Goal: Information Seeking & Learning: Learn about a topic

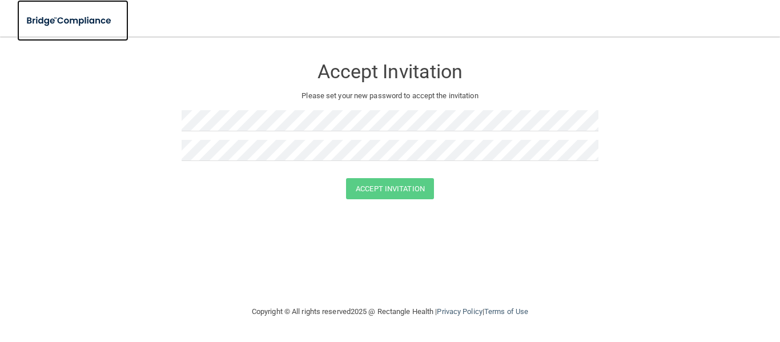
click at [58, 22] on img at bounding box center [69, 20] width 105 height 23
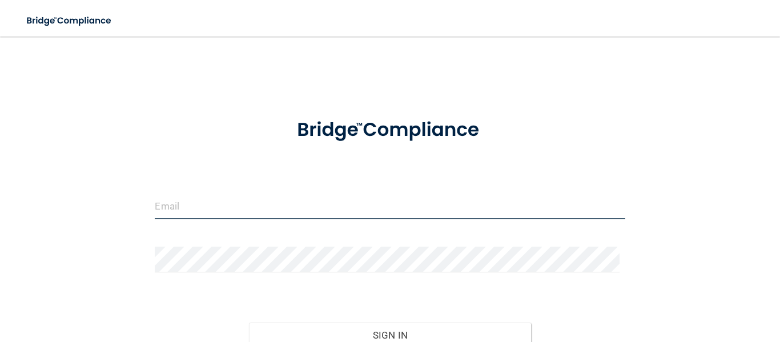
click at [211, 211] on input "email" at bounding box center [390, 207] width 470 height 26
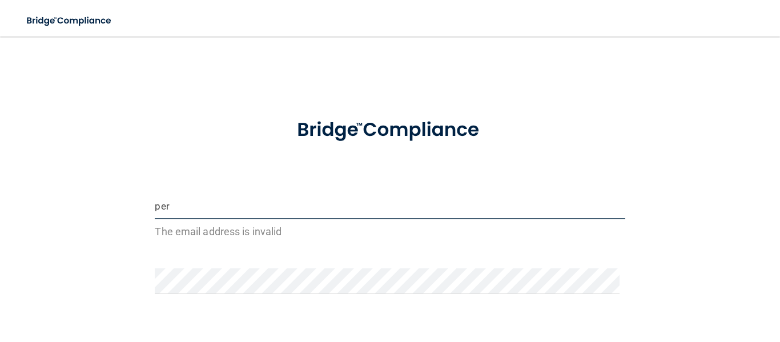
type input "[EMAIL_ADDRESS][DOMAIN_NAME]"
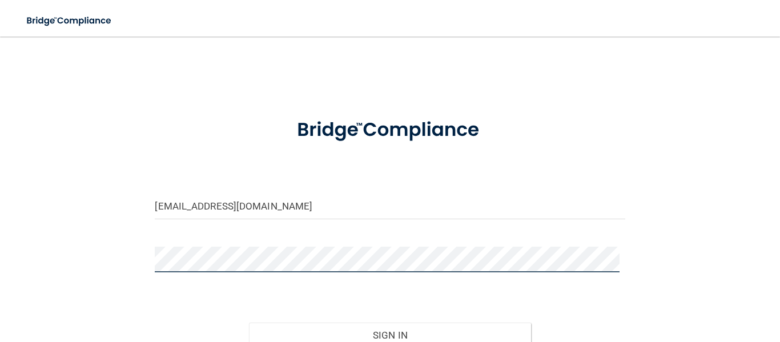
click at [249, 323] on button "Sign In" at bounding box center [390, 335] width 282 height 25
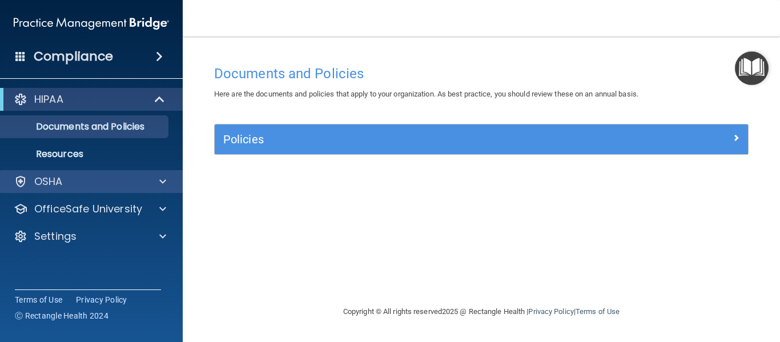
click at [50, 171] on div "OSHA" at bounding box center [91, 181] width 183 height 23
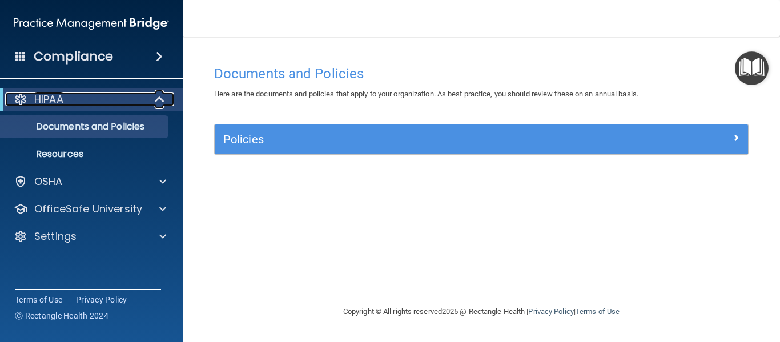
click at [156, 102] on span at bounding box center [161, 99] width 10 height 14
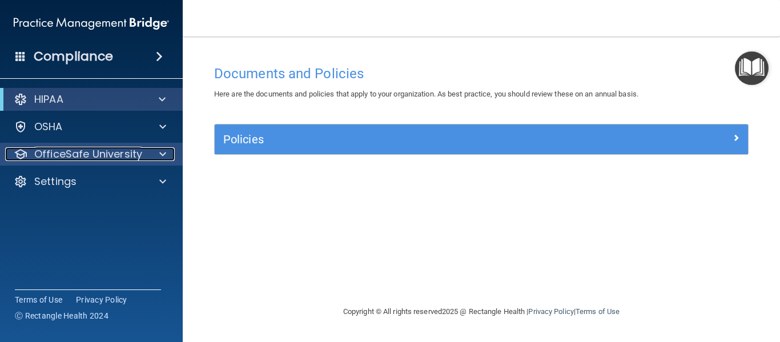
click at [159, 154] on div at bounding box center [161, 154] width 29 height 14
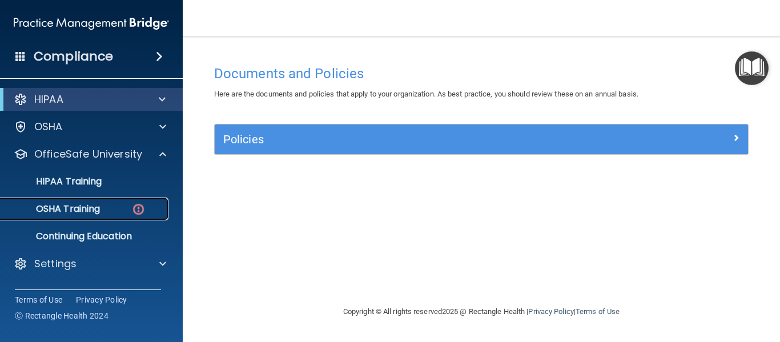
click at [71, 210] on p "OSHA Training" at bounding box center [53, 208] width 92 height 11
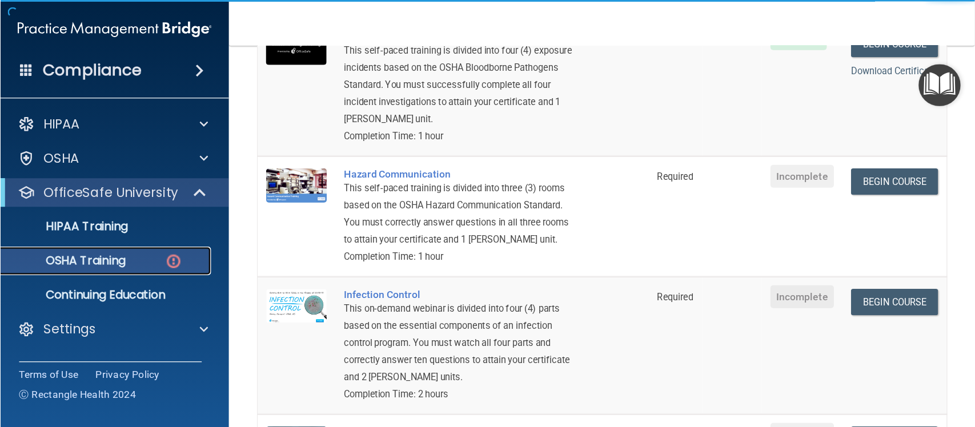
scroll to position [171, 0]
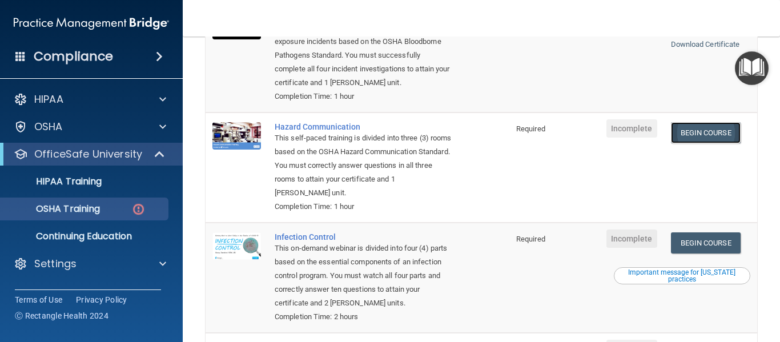
click at [701, 137] on link "Begin Course" at bounding box center [706, 132] width 70 height 21
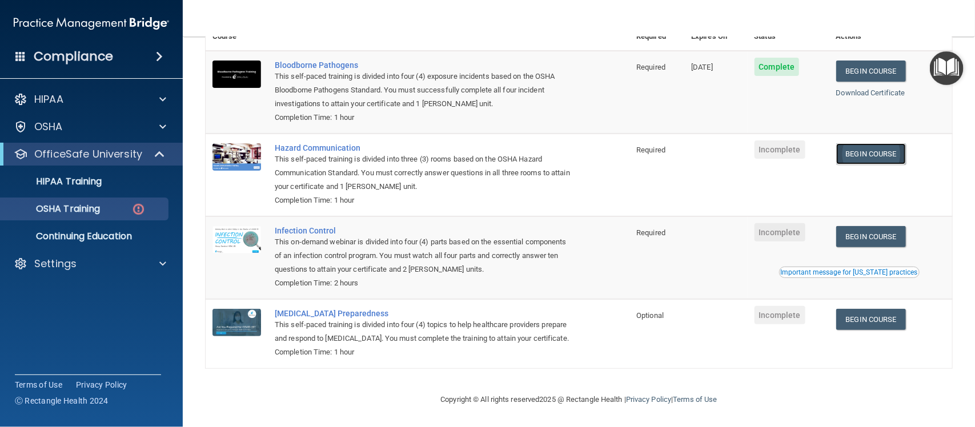
scroll to position [126, 0]
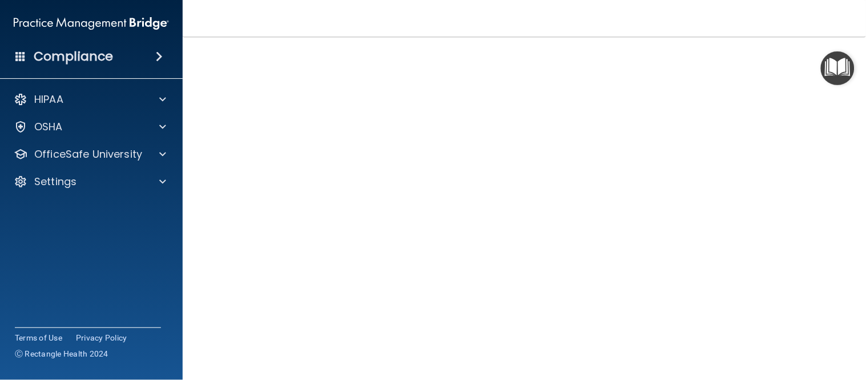
scroll to position [71, 0]
drag, startPoint x: 743, startPoint y: 1, endPoint x: 203, endPoint y: 175, distance: 568.0
click at [203, 175] on main "Hazard Communication Training This course doesn’t expire until . Are you sure y…" at bounding box center [524, 208] width 683 height 343
drag, startPoint x: 855, startPoint y: 126, endPoint x: 855, endPoint y: 134, distance: 8.6
click at [779, 134] on main "Hazard Communication Training This course doesn’t expire until . Are you sure y…" at bounding box center [524, 208] width 683 height 343
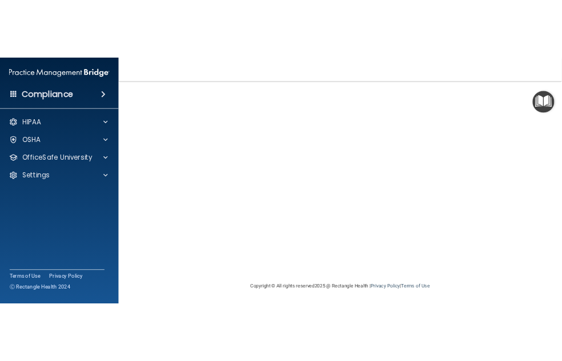
scroll to position [49, 0]
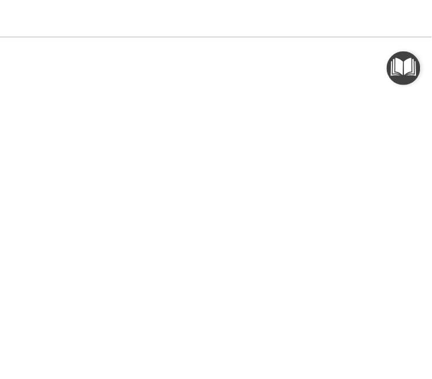
click at [200, 31] on nav "Toggle navigation Perla Salazar perla031496@gmail.com Manage My Enterprise The …" at bounding box center [216, 18] width 622 height 37
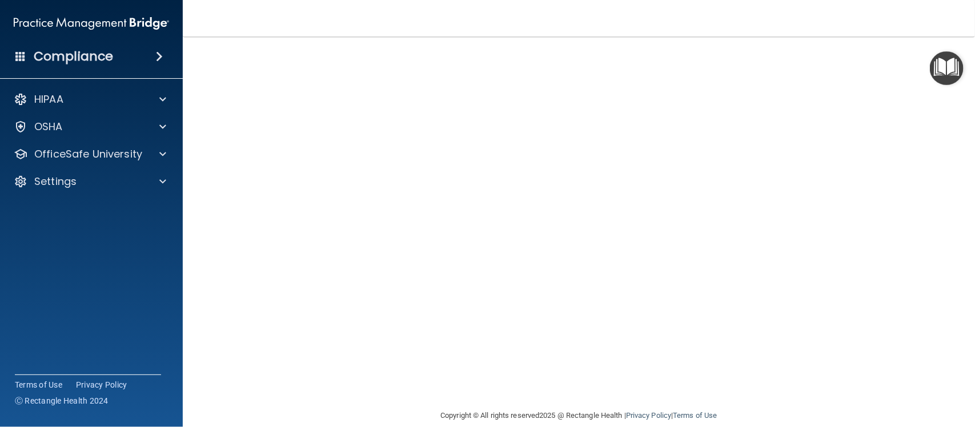
scroll to position [0, 0]
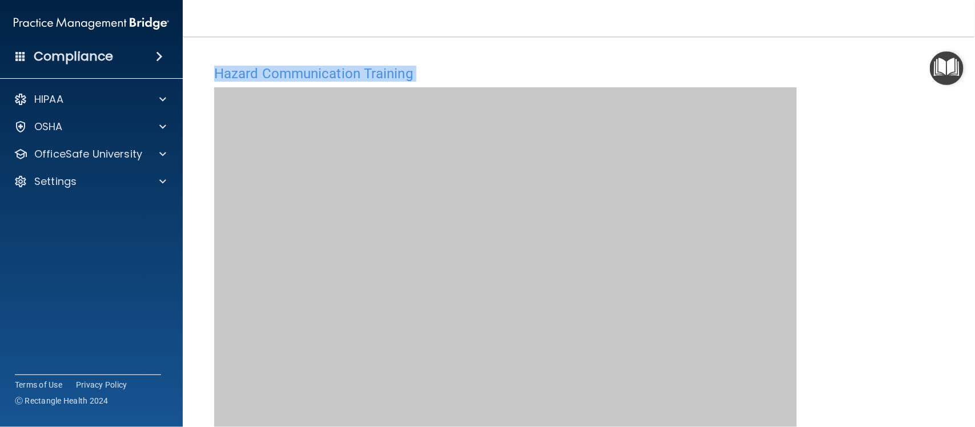
click at [779, 218] on div "Hazard Communication Training This course doesn’t expire until . Are you sure y…" at bounding box center [579, 269] width 746 height 421
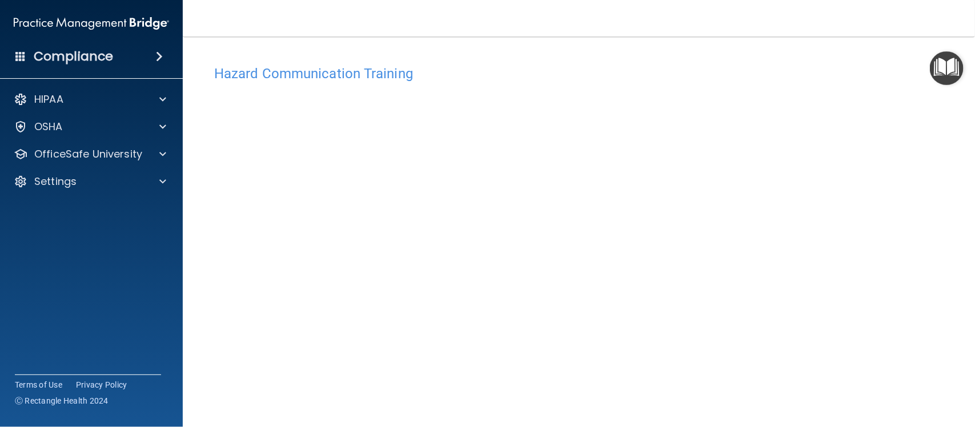
click at [779, 70] on img "Open Resource Center" at bounding box center [947, 68] width 34 height 34
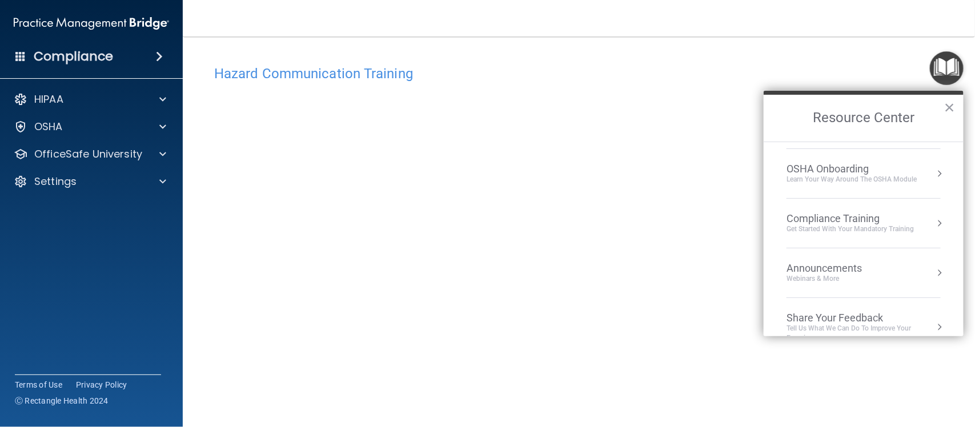
scroll to position [63, 0]
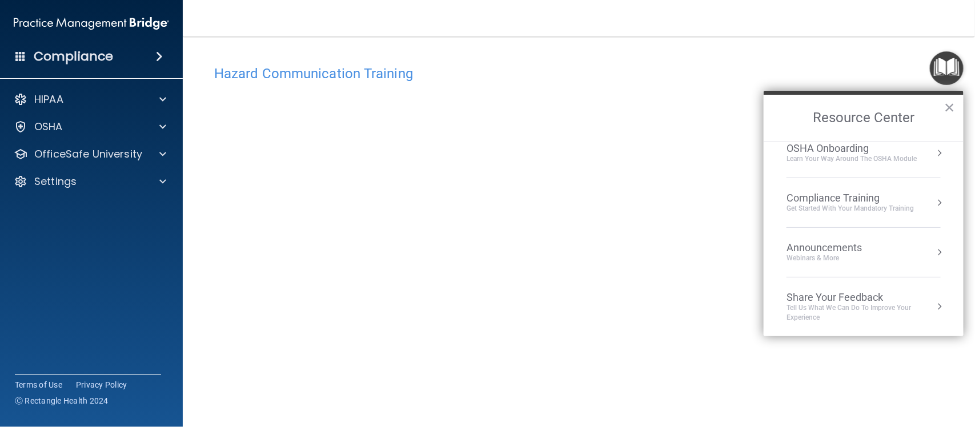
click at [779, 104] on button "×" at bounding box center [949, 107] width 11 height 18
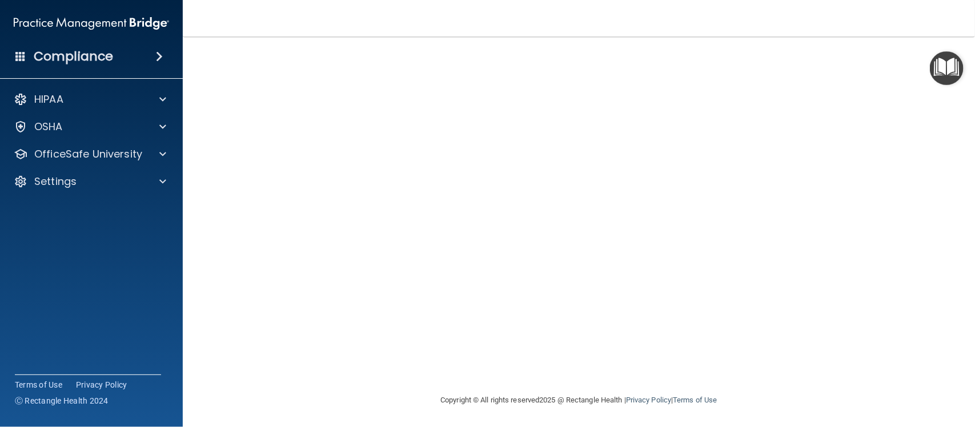
scroll to position [0, 0]
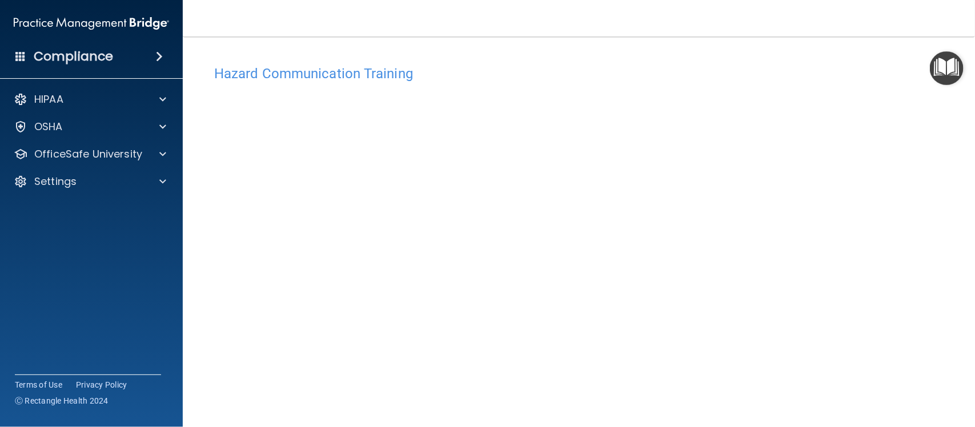
click at [779, 246] on div "Hazard Communication Training This course doesn’t expire until . Are you sure y…" at bounding box center [579, 269] width 746 height 421
click at [779, 80] on img "Open Resource Center" at bounding box center [947, 68] width 34 height 34
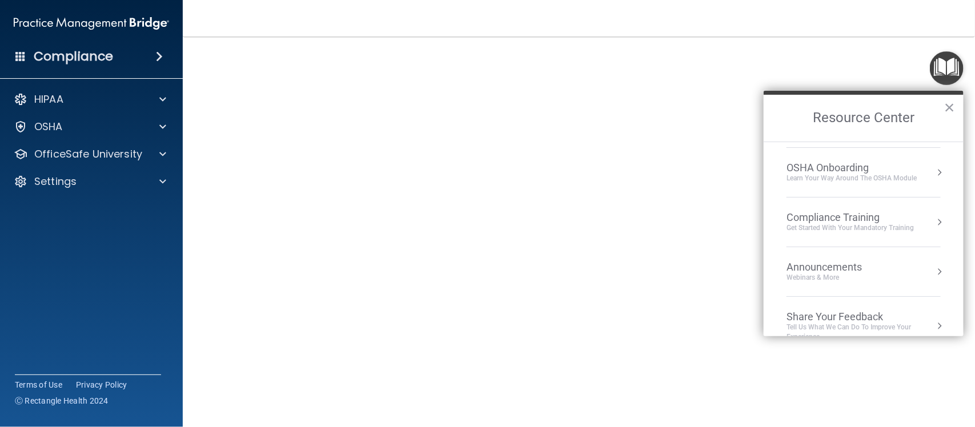
scroll to position [63, 0]
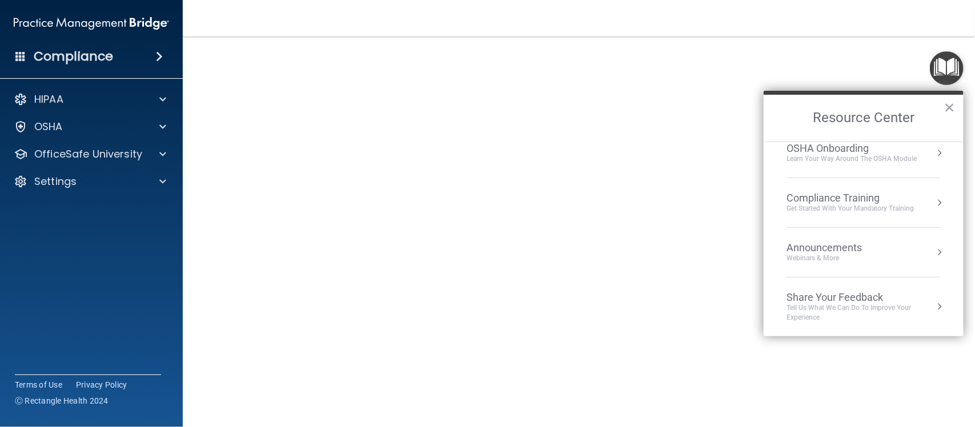
click at [779, 156] on div "Learn your way around the OSHA module" at bounding box center [851, 159] width 130 height 10
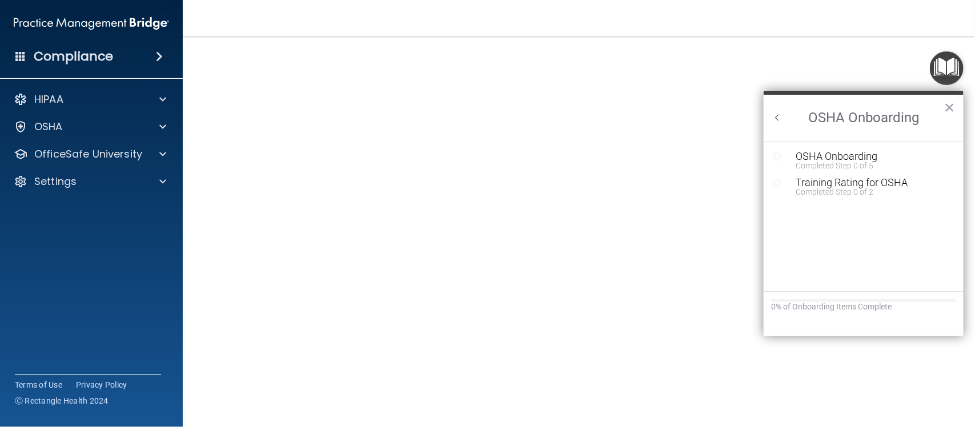
scroll to position [49, 0]
click at [779, 116] on button "Back to Resource Center Home" at bounding box center [776, 117] width 11 height 11
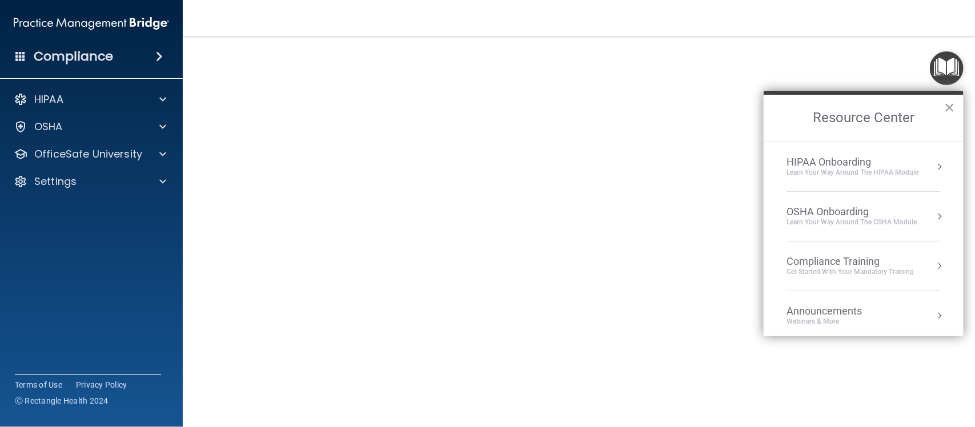
scroll to position [63, 0]
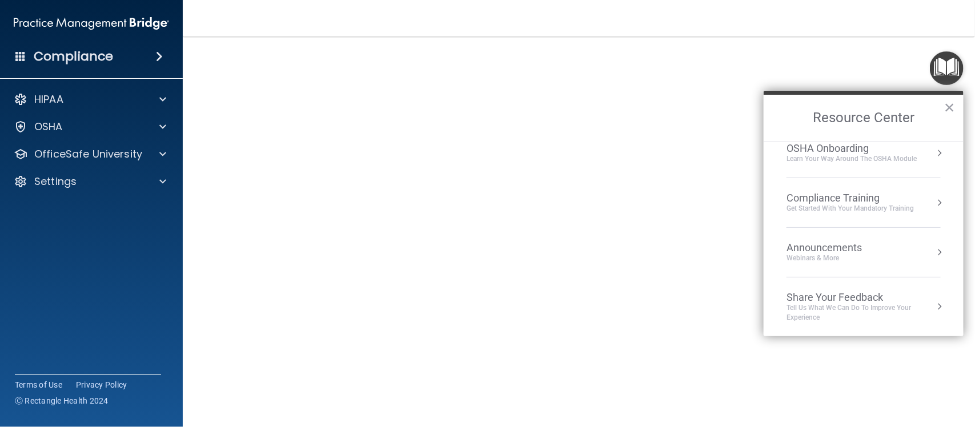
click at [779, 198] on div "Compliance Training" at bounding box center [849, 198] width 127 height 13
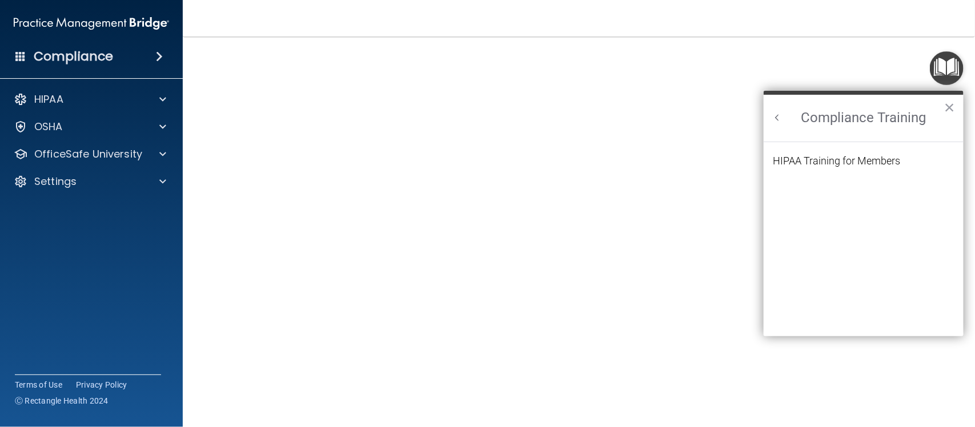
scroll to position [0, 0]
click at [779, 107] on button "×" at bounding box center [949, 107] width 11 height 18
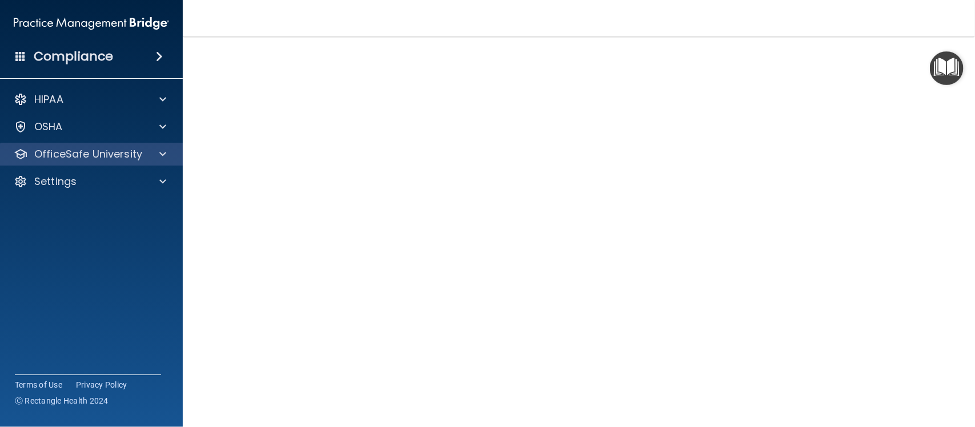
click at [47, 144] on div "OfficeSafe University" at bounding box center [91, 154] width 183 height 23
click at [175, 160] on div "OfficeSafe University" at bounding box center [91, 154] width 183 height 23
click at [164, 153] on span at bounding box center [162, 154] width 7 height 14
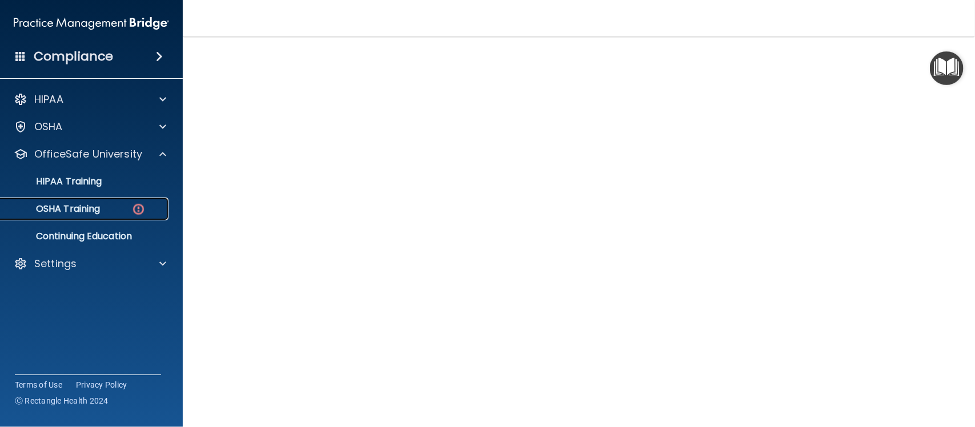
click at [102, 208] on div "OSHA Training" at bounding box center [85, 208] width 156 height 11
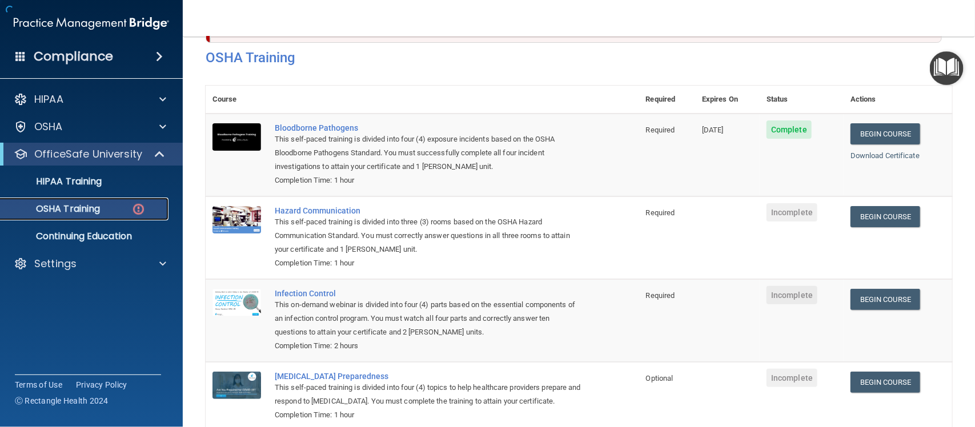
scroll to position [86, 0]
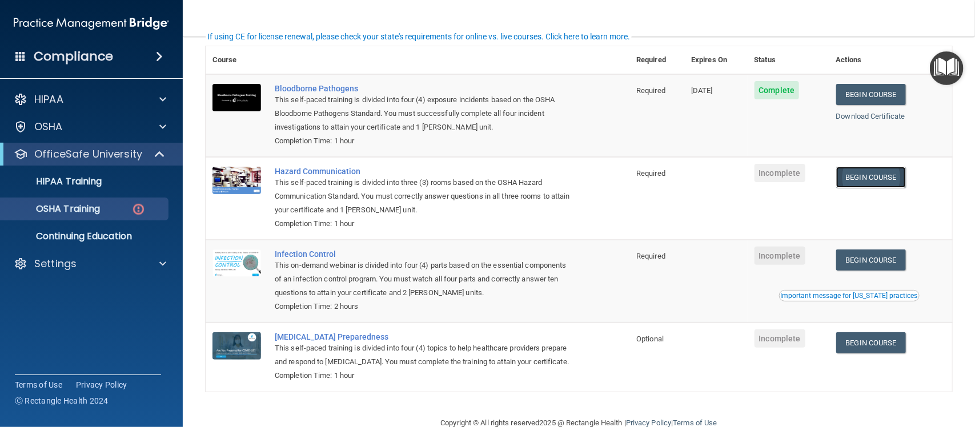
click at [779, 182] on link "Begin Course" at bounding box center [871, 177] width 70 height 21
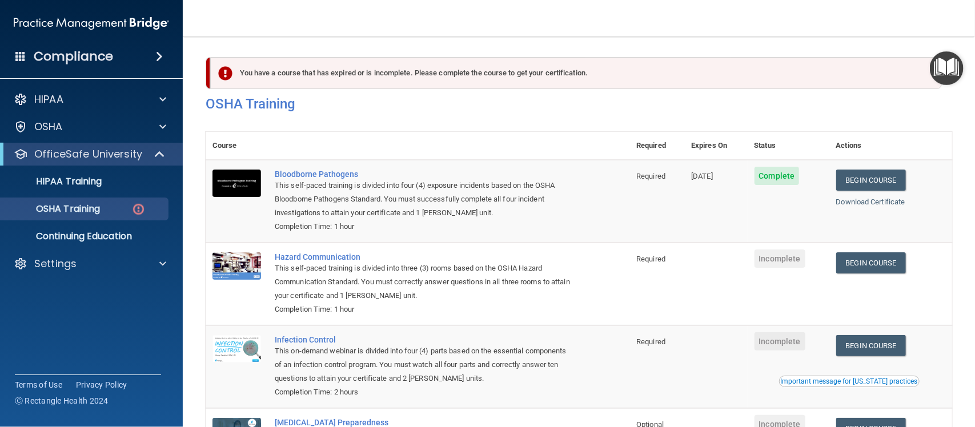
scroll to position [126, 0]
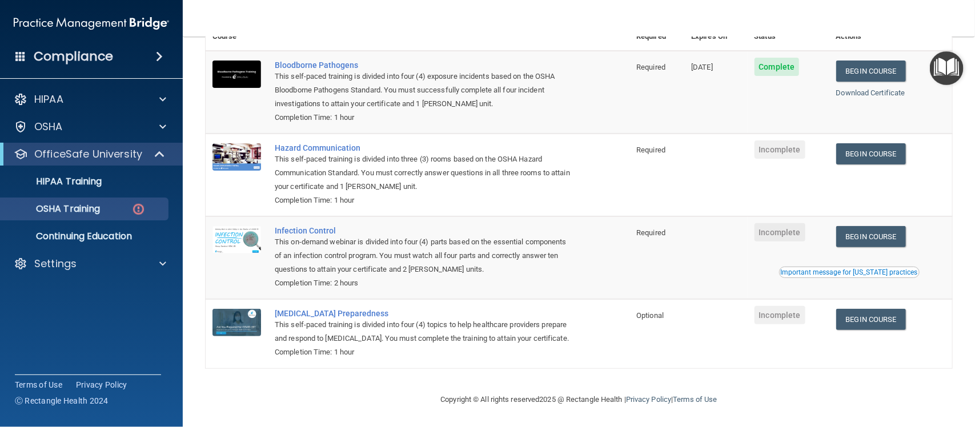
click at [537, 356] on div "Completion Time: 1 hour" at bounding box center [423, 352] width 297 height 14
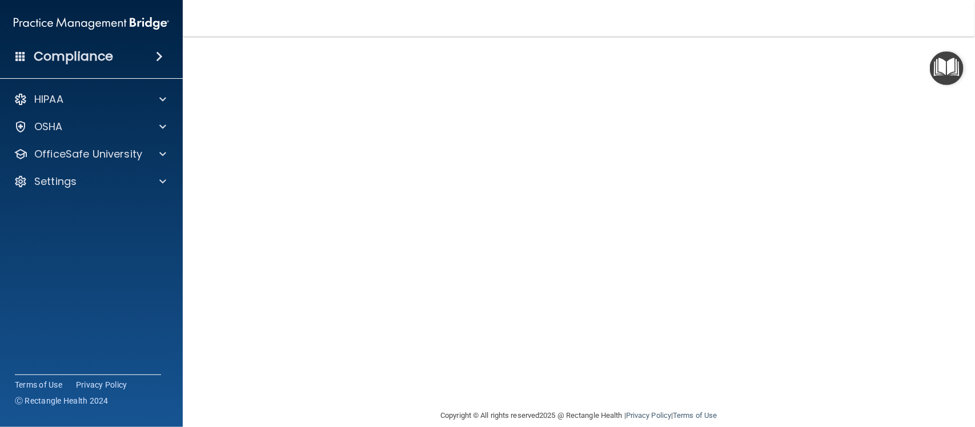
scroll to position [2, 0]
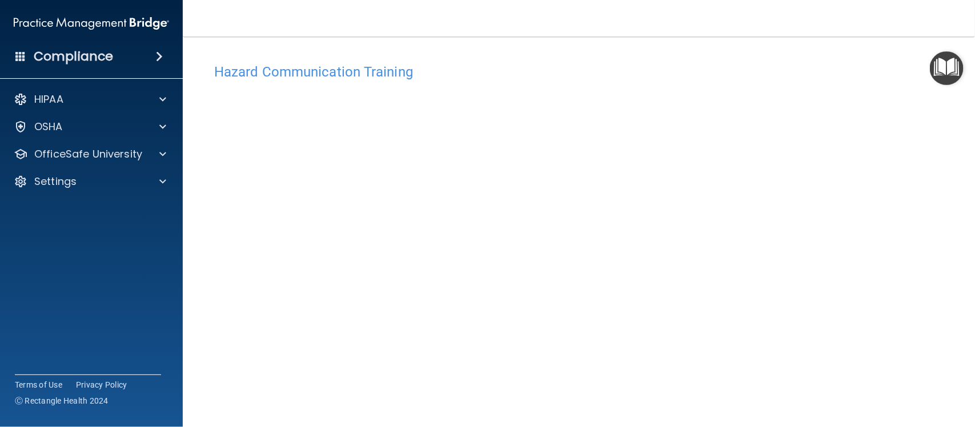
click at [797, 368] on div "Hazard Communication Training This course doesn’t expire until . Are you sure y…" at bounding box center [579, 268] width 746 height 421
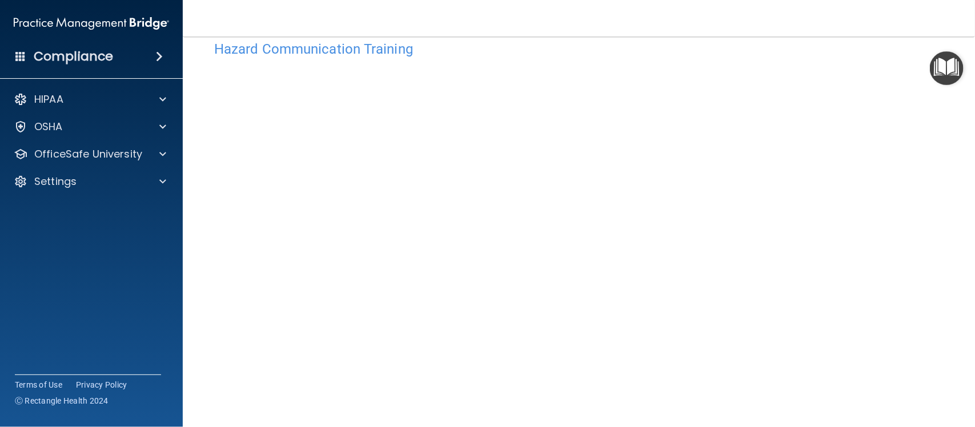
scroll to position [0, 0]
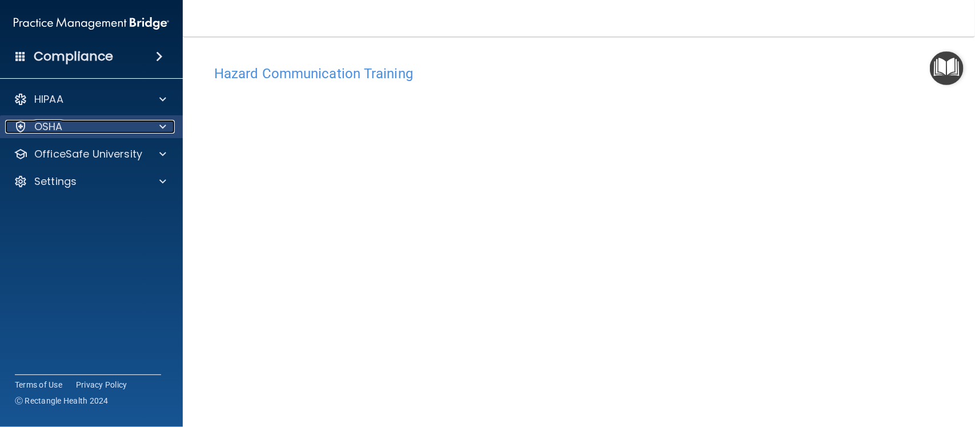
click at [42, 133] on p "OSHA" at bounding box center [48, 127] width 29 height 14
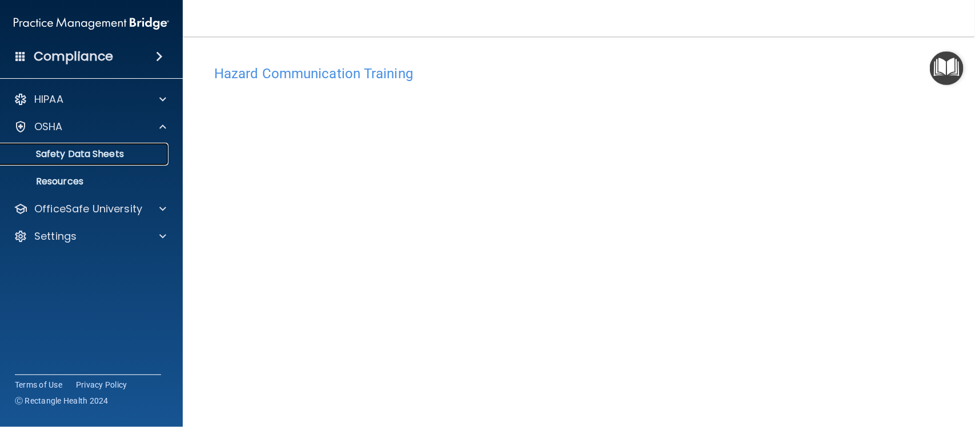
click at [59, 152] on p "Safety Data Sheets" at bounding box center [85, 153] width 156 height 11
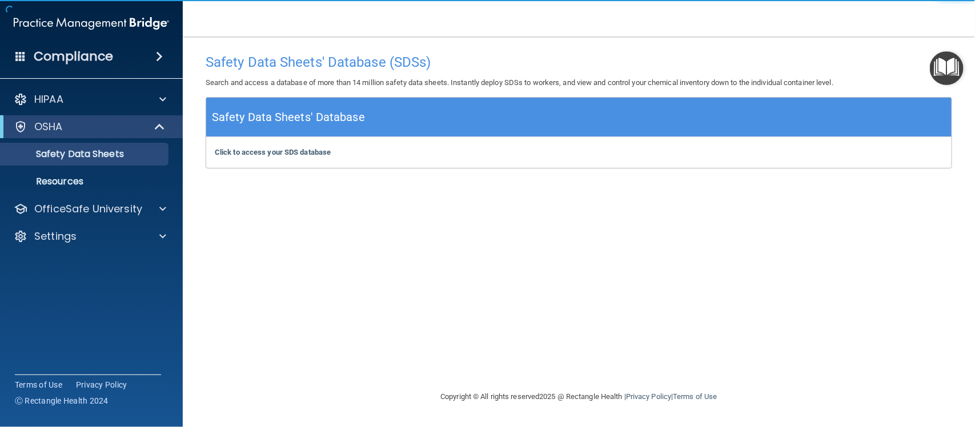
click at [260, 115] on h5 "Safety Data Sheets' Database" at bounding box center [288, 117] width 153 height 20
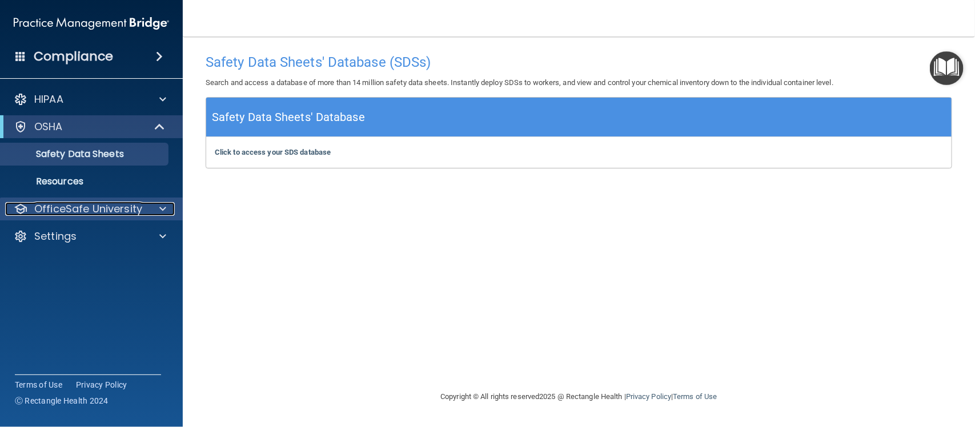
click at [41, 207] on p "OfficeSafe University" at bounding box center [88, 209] width 108 height 14
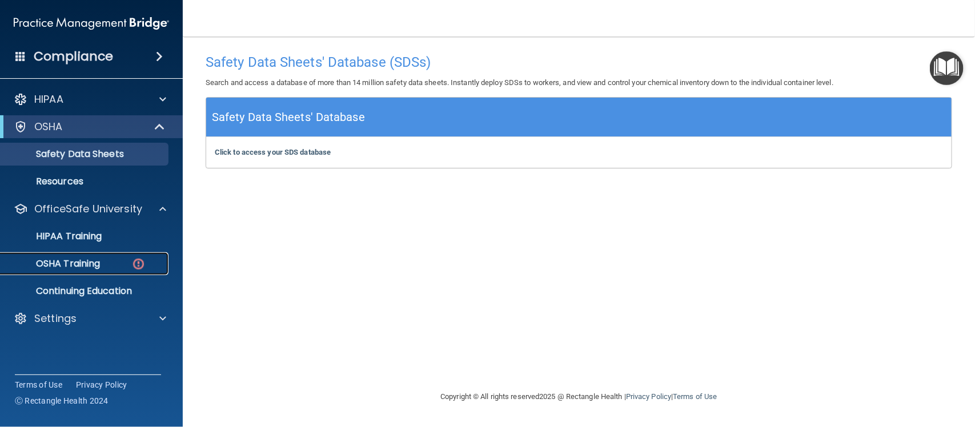
click at [63, 260] on p "OSHA Training" at bounding box center [53, 263] width 92 height 11
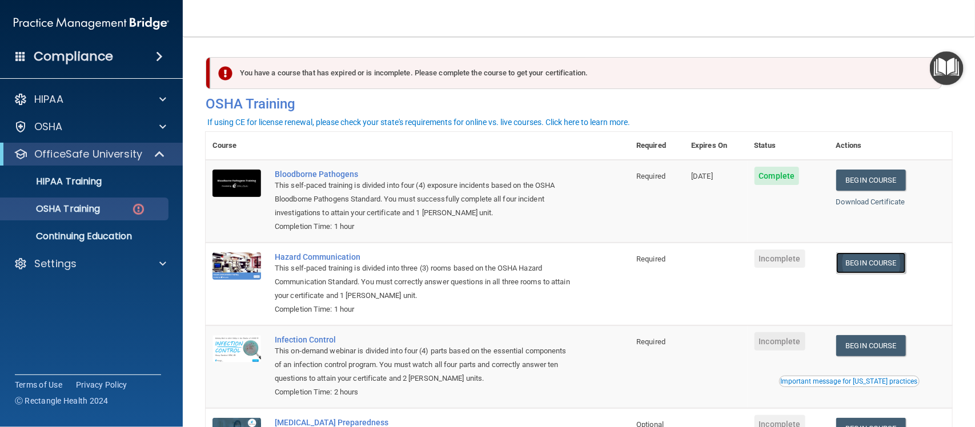
click at [860, 268] on link "Begin Course" at bounding box center [871, 262] width 70 height 21
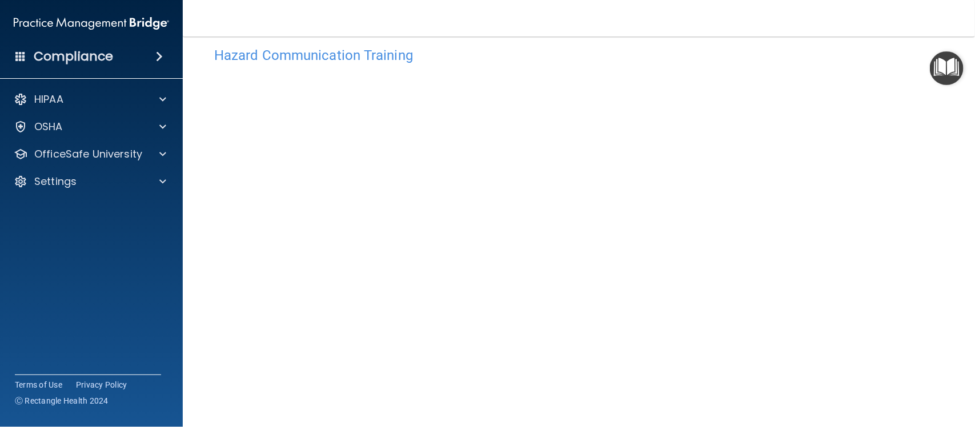
scroll to position [26, 0]
click at [0, 210] on accordion "HIPAA Documents and Policies Report an Incident Business Associates Emergency P…" at bounding box center [91, 181] width 183 height 196
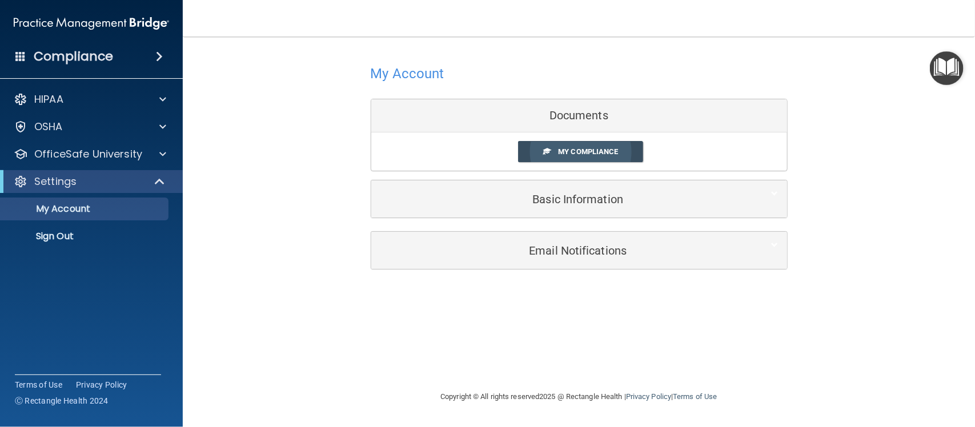
click at [570, 154] on span "My Compliance" at bounding box center [588, 151] width 60 height 9
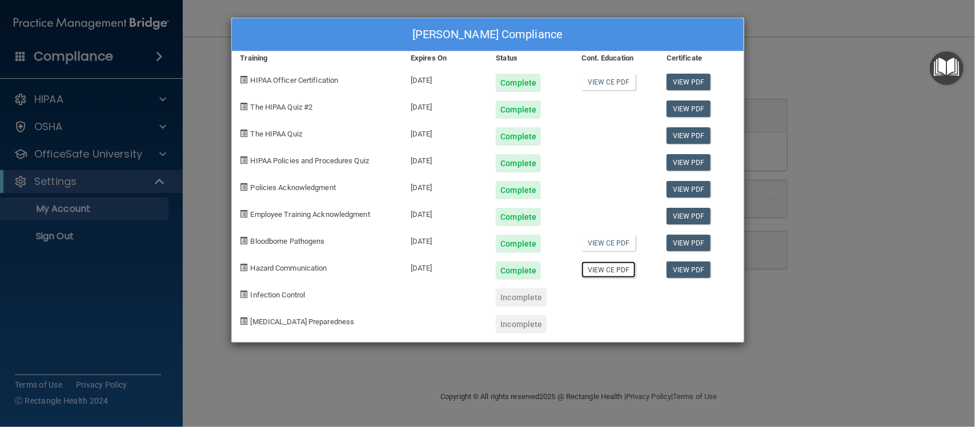
click at [589, 265] on link "View CE PDF" at bounding box center [608, 269] width 54 height 17
click at [755, 79] on div "Perla Salazar's Compliance Training Expires On Status Cont. Education Certifica…" at bounding box center [487, 213] width 975 height 427
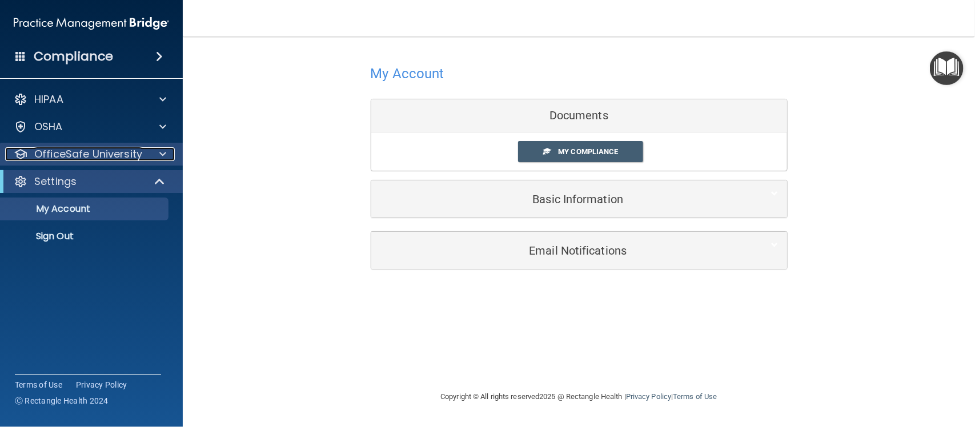
click at [126, 157] on p "OfficeSafe University" at bounding box center [88, 154] width 108 height 14
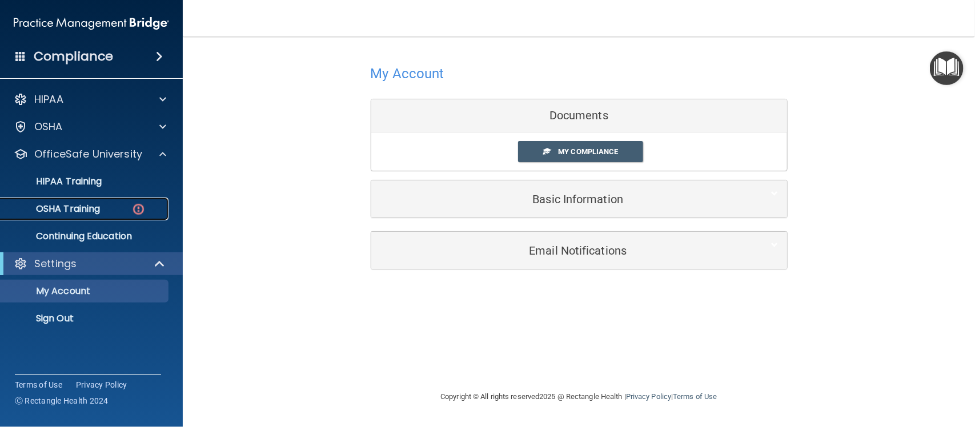
click at [97, 210] on p "OSHA Training" at bounding box center [53, 208] width 92 height 11
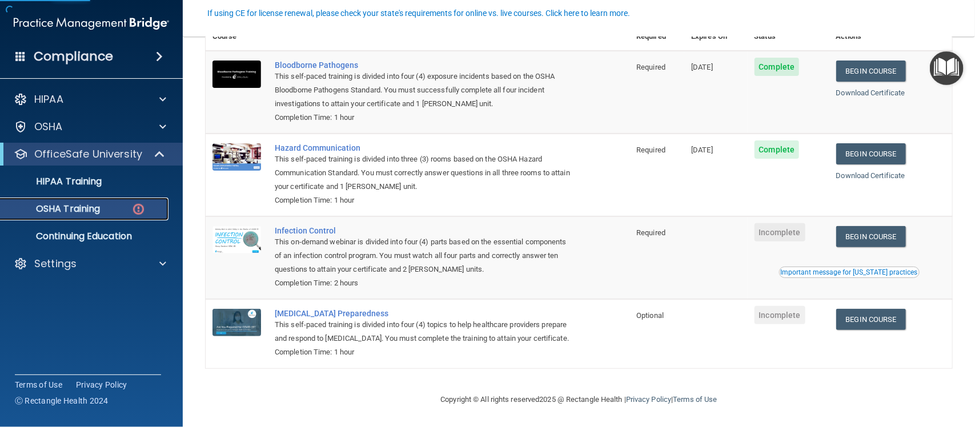
scroll to position [126, 0]
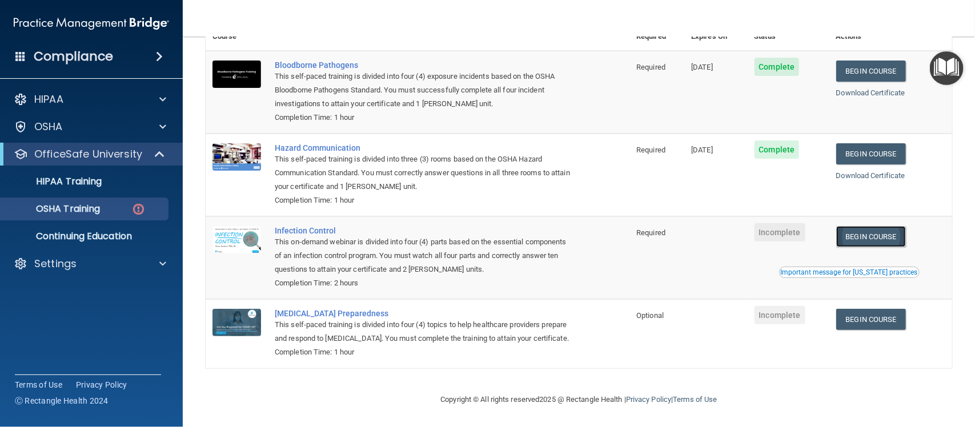
click at [880, 230] on link "Begin Course" at bounding box center [871, 236] width 70 height 21
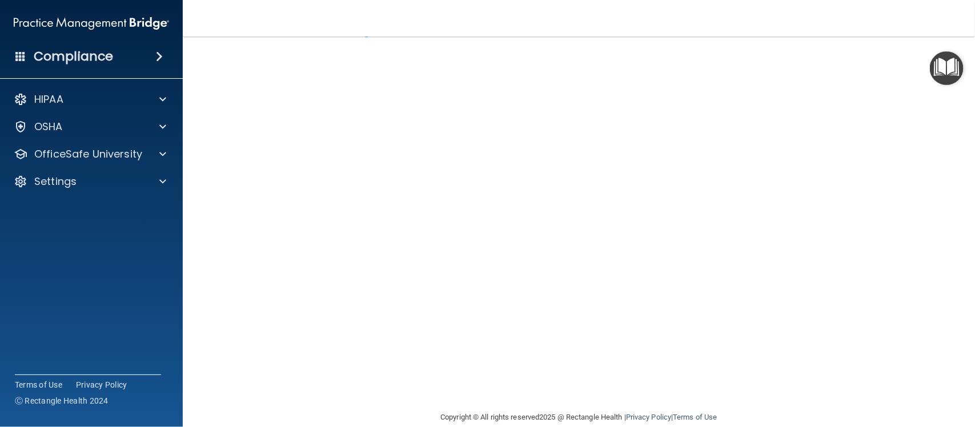
scroll to position [61, 0]
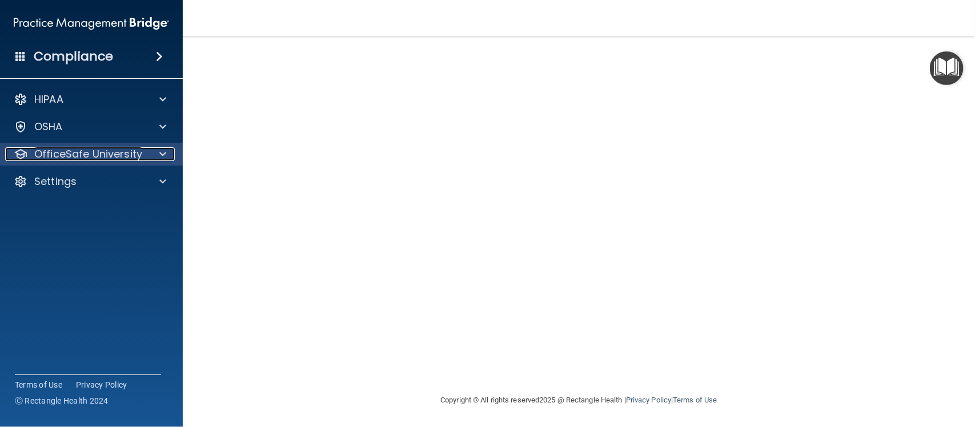
click at [18, 158] on div at bounding box center [21, 154] width 14 height 14
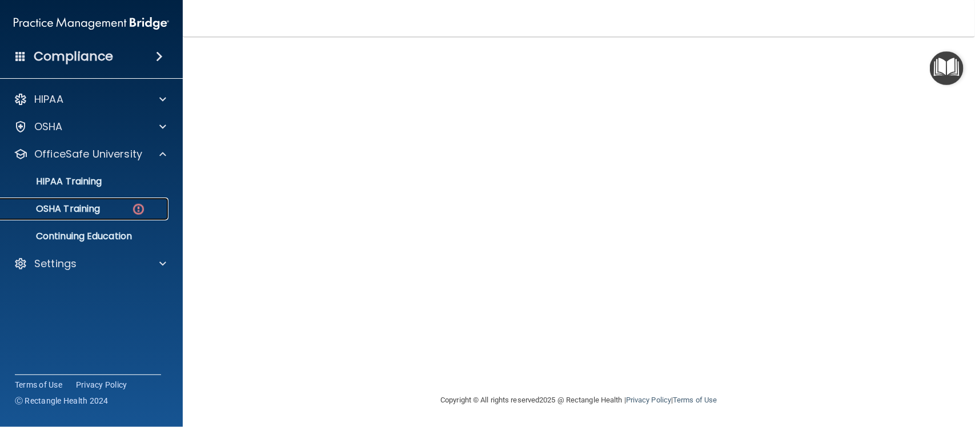
click at [58, 198] on link "OSHA Training" at bounding box center [79, 209] width 180 height 23
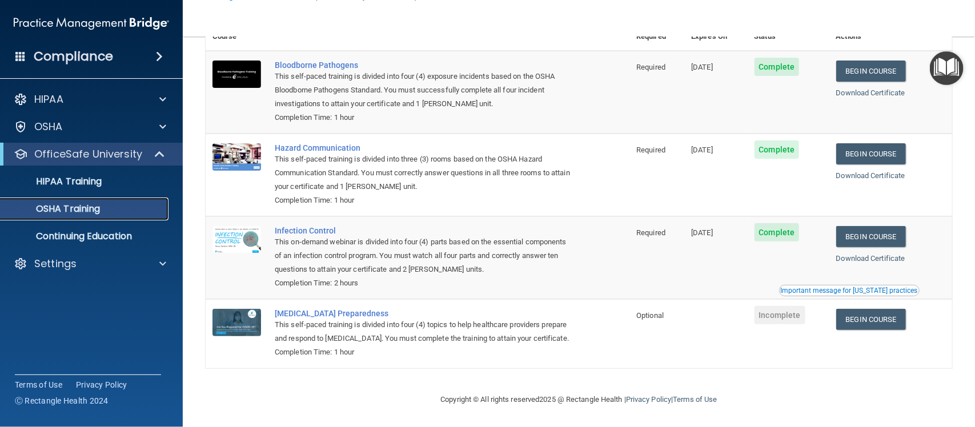
scroll to position [94, 0]
click at [868, 309] on link "Begin Course" at bounding box center [871, 319] width 70 height 21
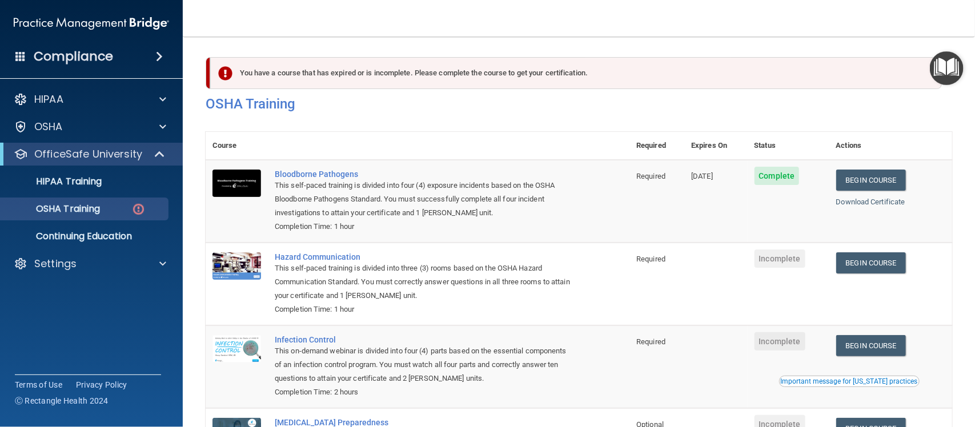
scroll to position [126, 0]
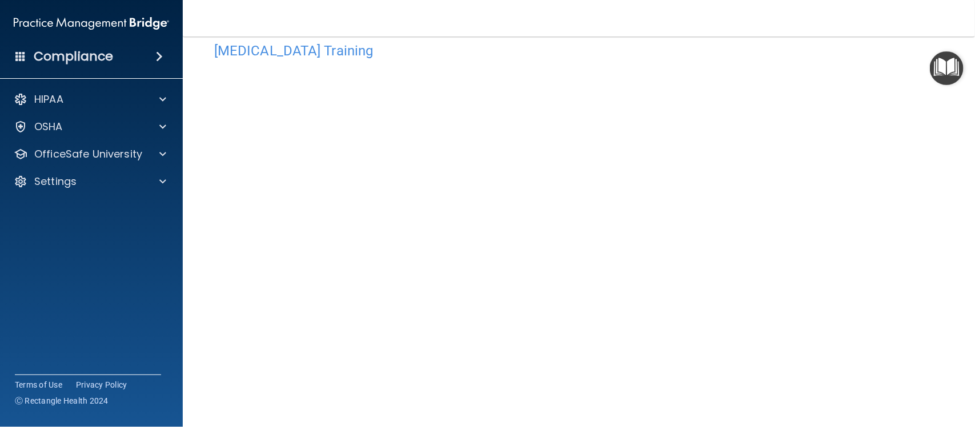
scroll to position [33, 0]
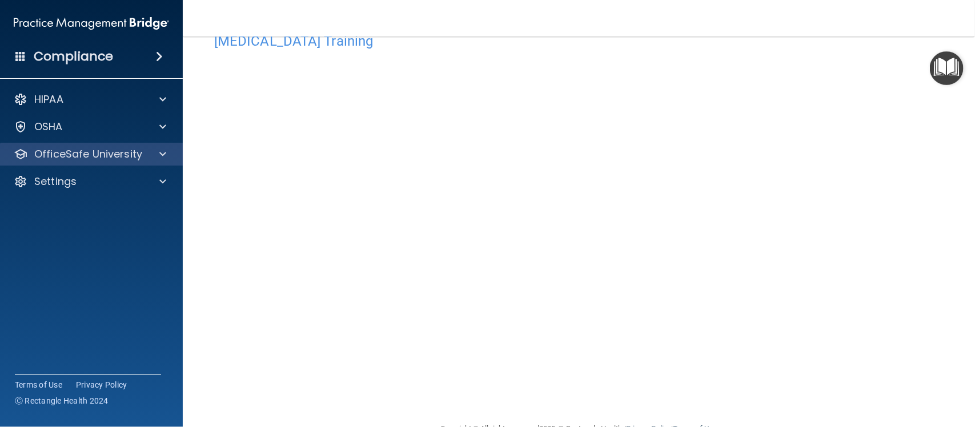
click at [86, 164] on div "OfficeSafe University" at bounding box center [91, 154] width 183 height 23
click at [90, 156] on p "OfficeSafe University" at bounding box center [88, 154] width 108 height 14
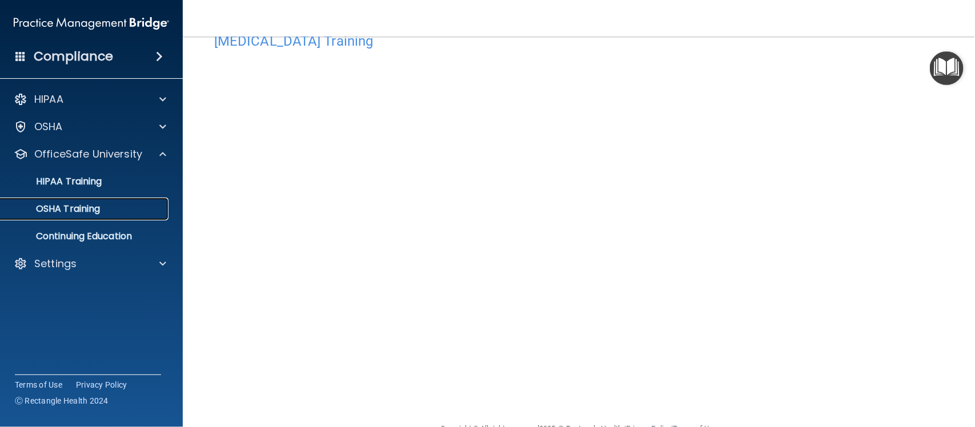
click at [86, 203] on p "OSHA Training" at bounding box center [53, 208] width 92 height 11
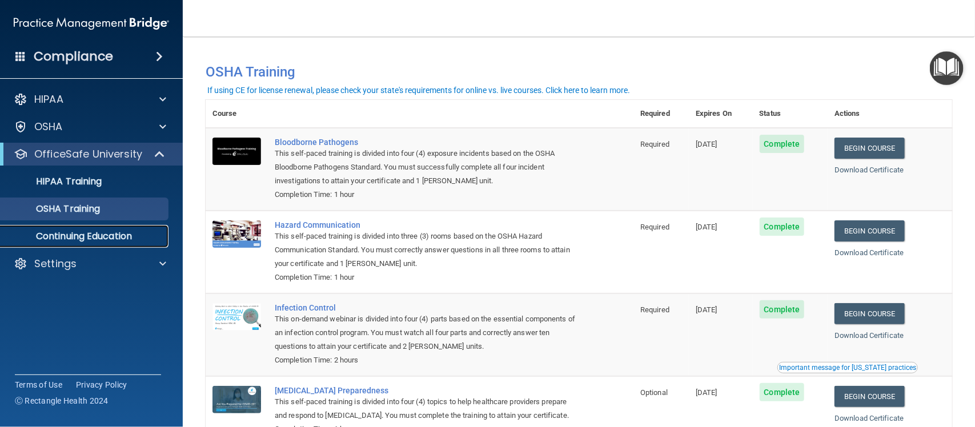
click at [118, 240] on p "Continuing Education" at bounding box center [85, 236] width 156 height 11
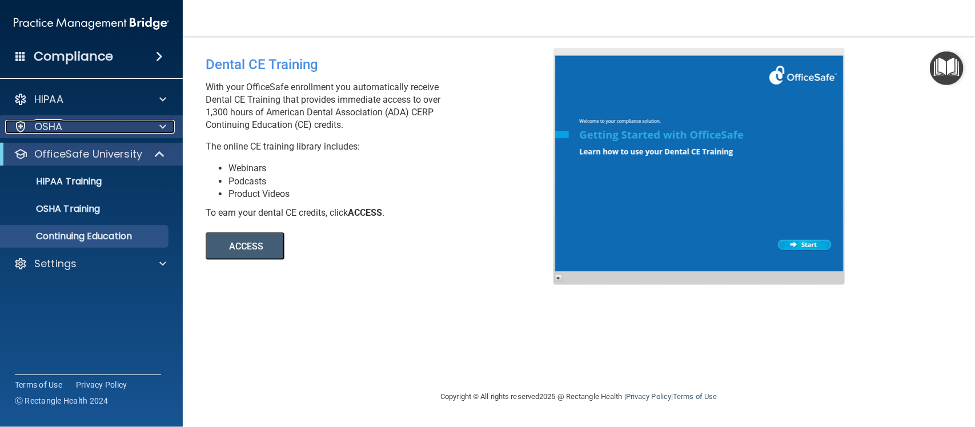
click at [61, 120] on p "OSHA" at bounding box center [48, 127] width 29 height 14
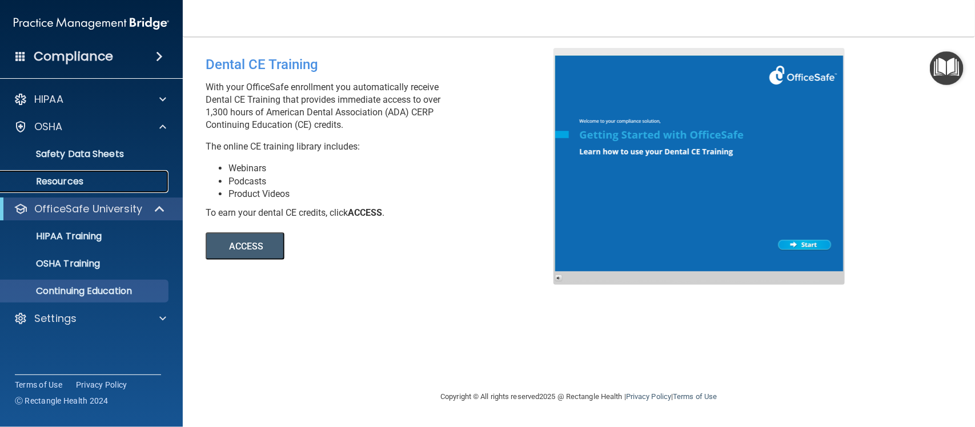
click at [30, 172] on link "Resources" at bounding box center [79, 181] width 180 height 23
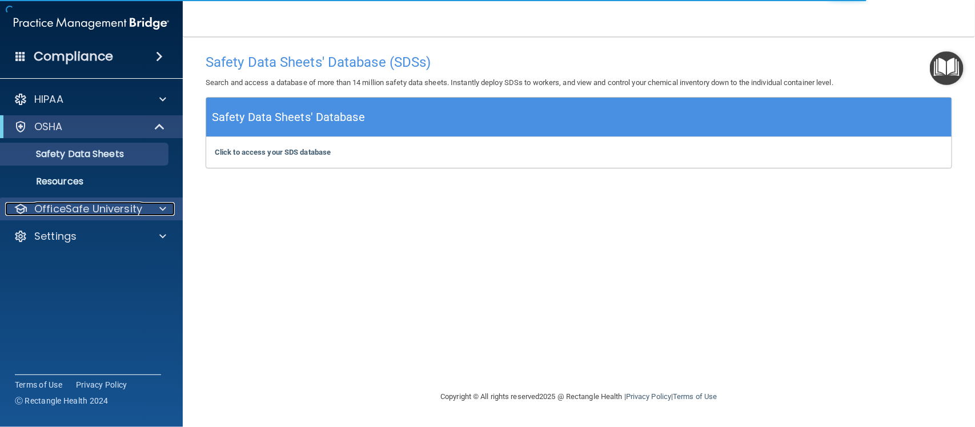
click at [53, 203] on p "OfficeSafe University" at bounding box center [88, 209] width 108 height 14
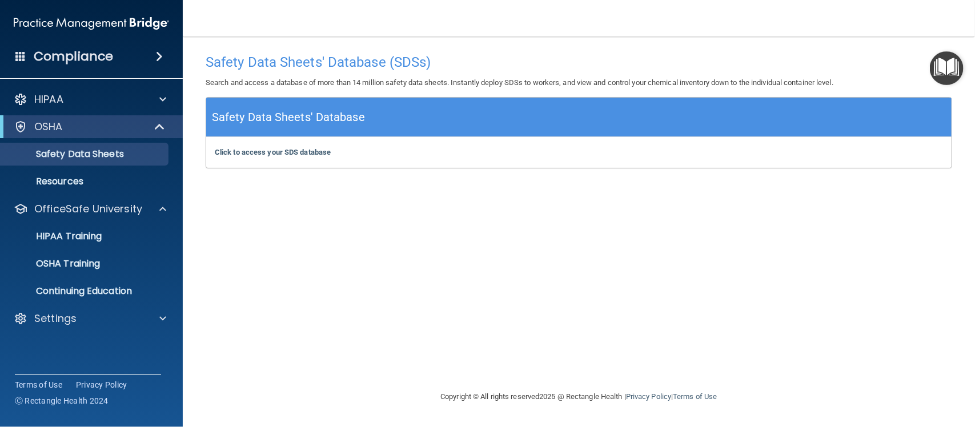
click at [55, 54] on h4 "Compliance" at bounding box center [73, 57] width 79 height 16
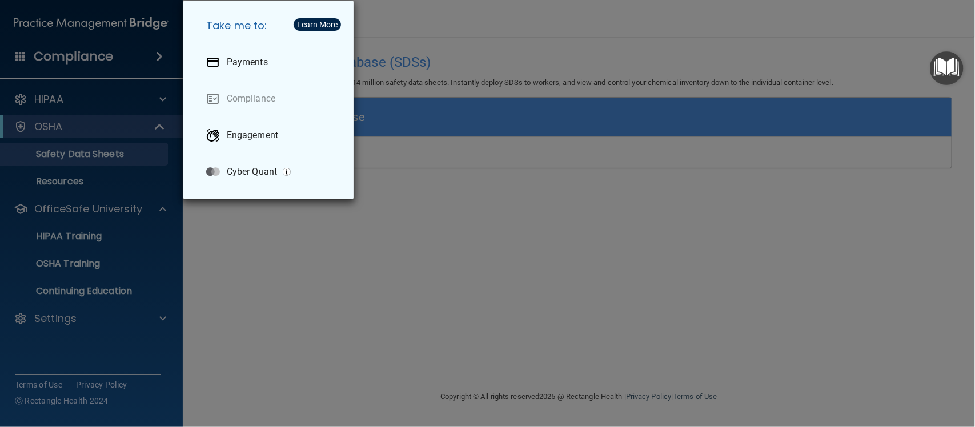
click at [521, 223] on div "Take me to: Payments Compliance Engagement Cyber Quant" at bounding box center [487, 213] width 975 height 427
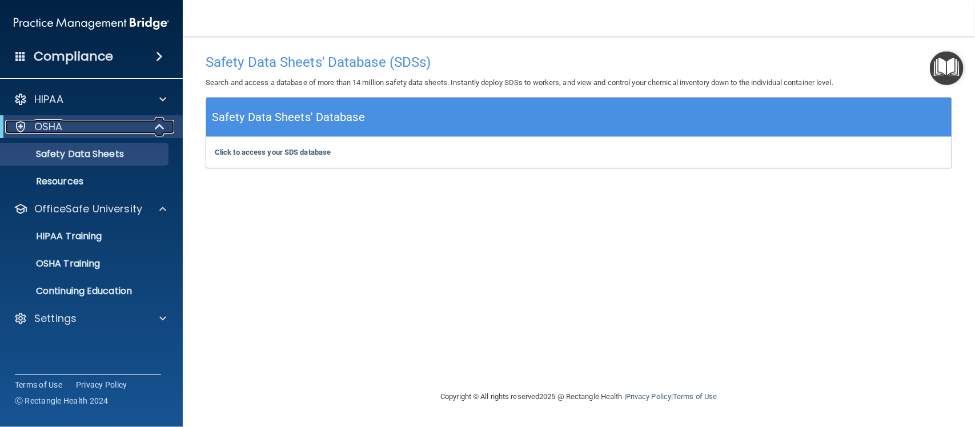
click at [52, 126] on p "OSHA" at bounding box center [48, 127] width 29 height 14
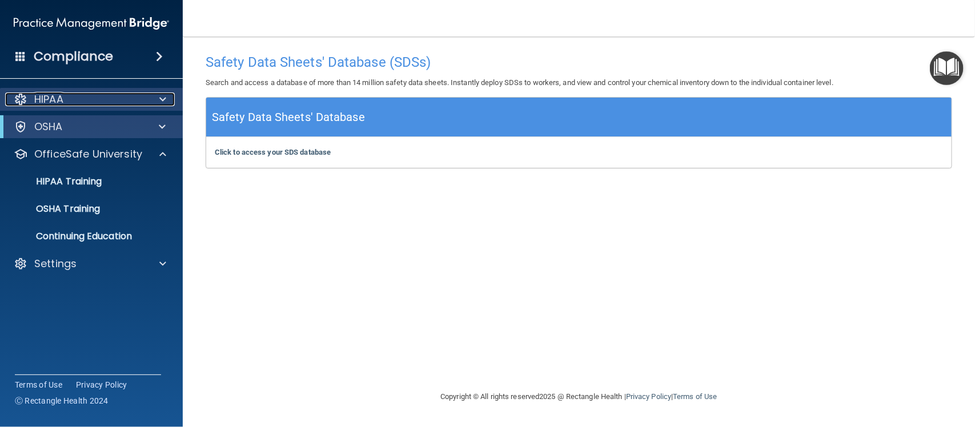
click at [58, 92] on p "HIPAA" at bounding box center [48, 99] width 29 height 14
